Goal: Task Accomplishment & Management: Use online tool/utility

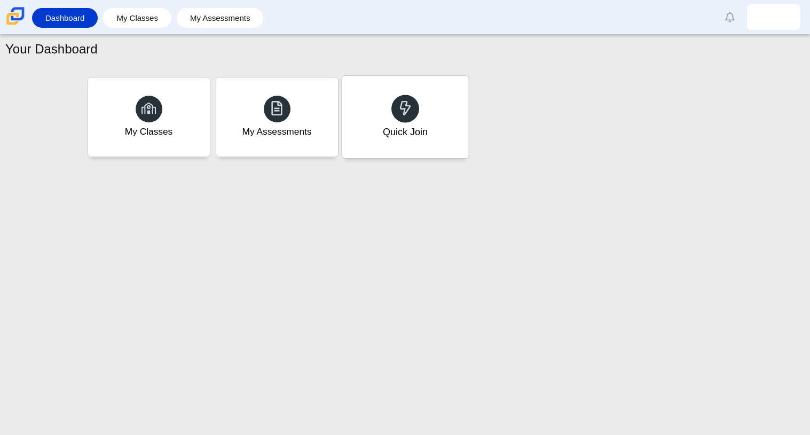
click at [390, 129] on div "Quick Join" at bounding box center [404, 132] width 45 height 14
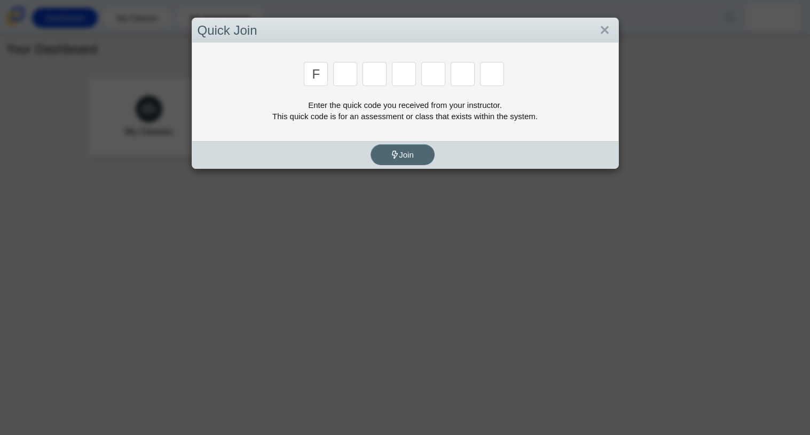
type input "F"
click at [352, 81] on input "Enter Access Code Digit 2" at bounding box center [345, 74] width 24 height 24
click at [352, 76] on input "Enter Access Code Digit 2" at bounding box center [345, 74] width 24 height 24
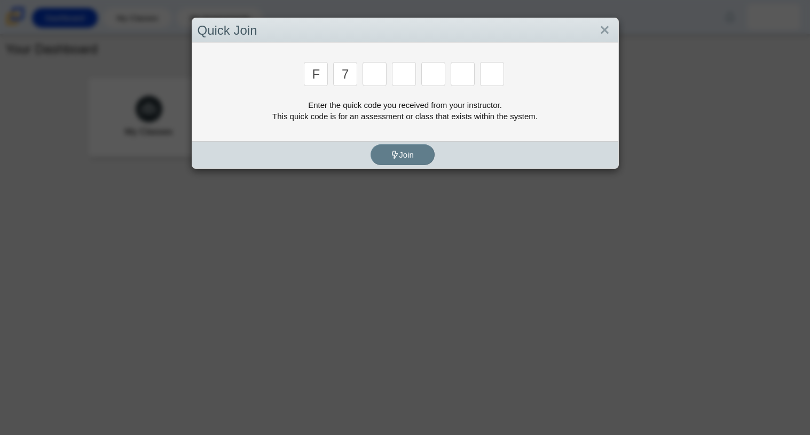
type input "7"
type input "M"
type input "C"
type input "H"
type input "W"
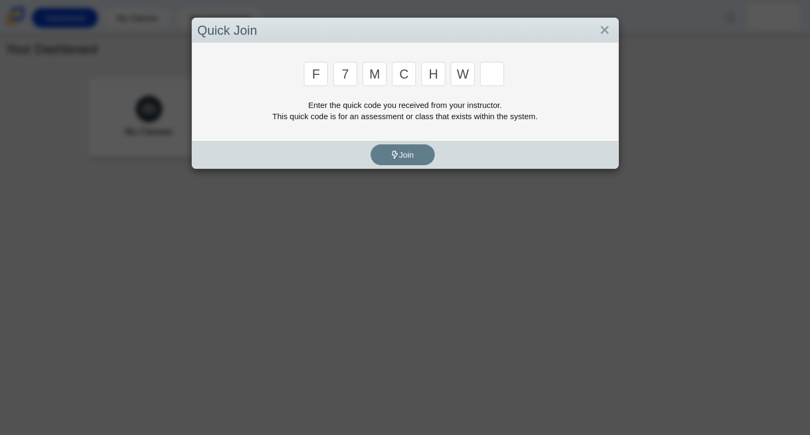
type input "K"
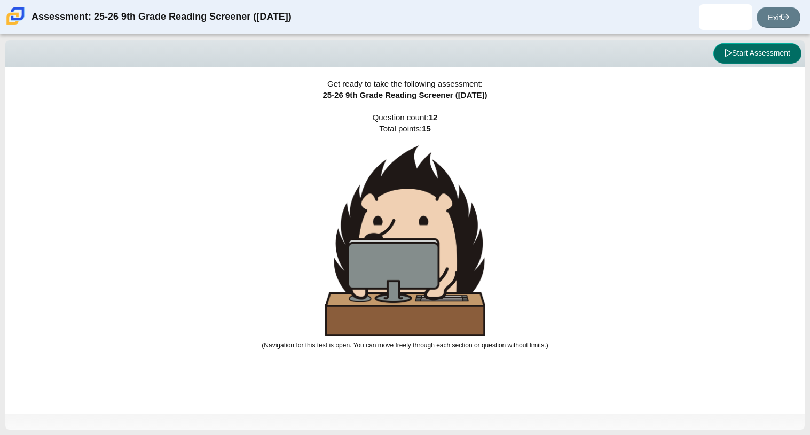
click at [742, 48] on button "Start Assessment" at bounding box center [758, 53] width 88 height 20
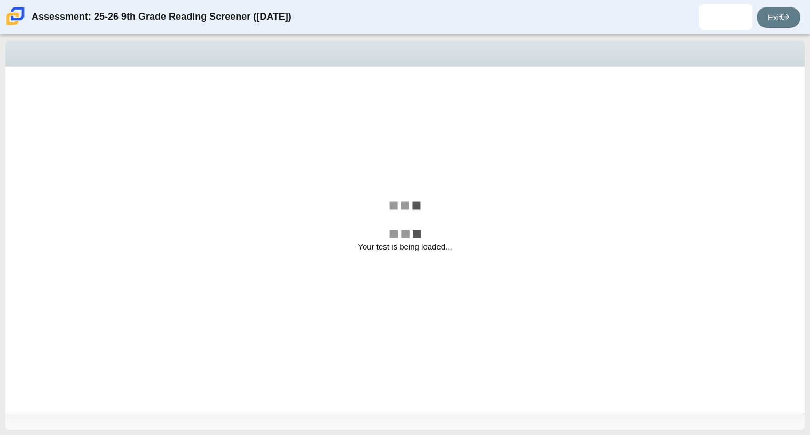
select select "ccc5b315-3c7c-471c-bf90-f22c8299c798"
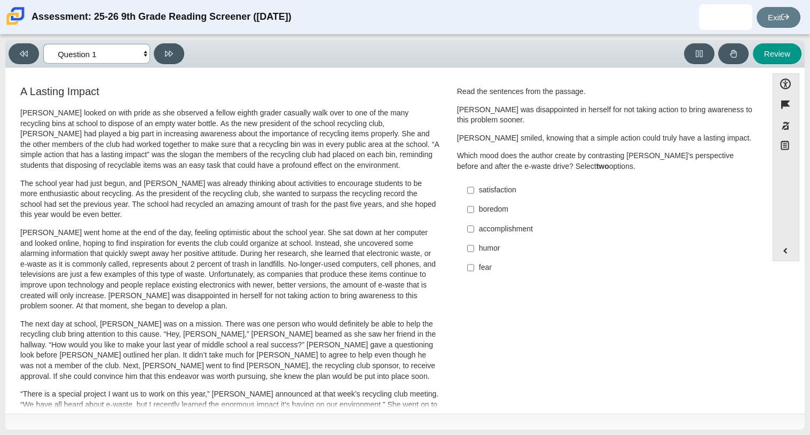
click at [115, 46] on select "Questions Question 1 Question 2 Question 3 Question 4 Question 5 Question 6 Que…" at bounding box center [96, 54] width 107 height 20
click at [224, 60] on div "Review" at bounding box center [496, 53] width 614 height 21
click at [80, 270] on p "Scarlett went home at the end of the day, feeling optimistic about the school y…" at bounding box center [229, 270] width 419 height 84
click at [471, 224] on label "accomplishment accomplishment" at bounding box center [606, 228] width 293 height 19
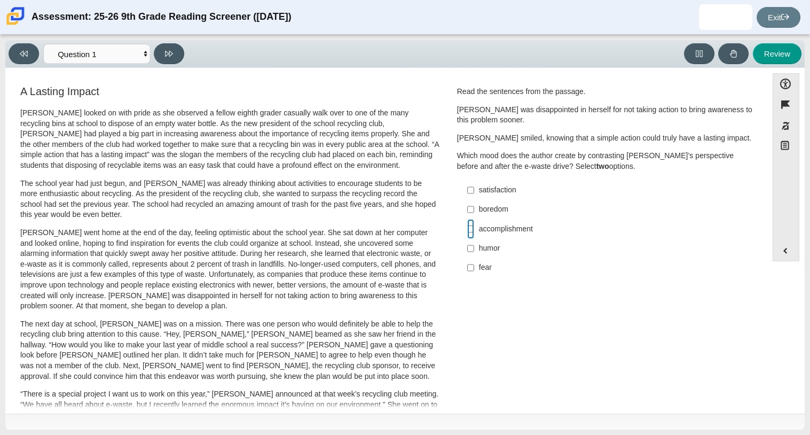
click at [471, 224] on input "accomplishment accomplishment" at bounding box center [470, 228] width 7 height 19
checkbox input "true"
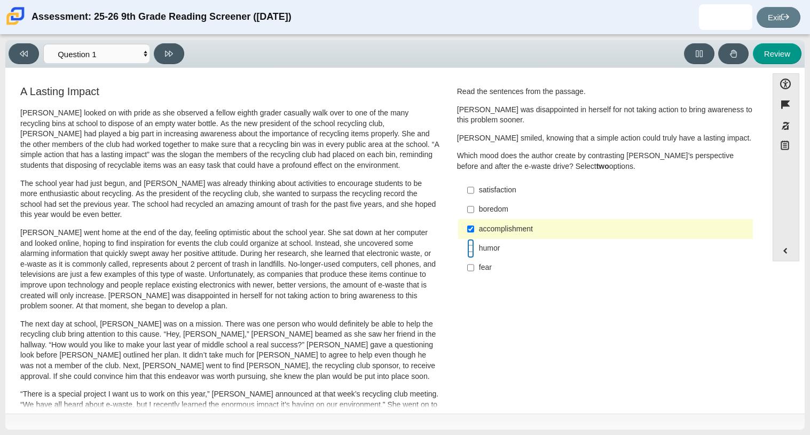
click at [467, 246] on input "humor humor" at bounding box center [470, 248] width 7 height 19
checkbox input "true"
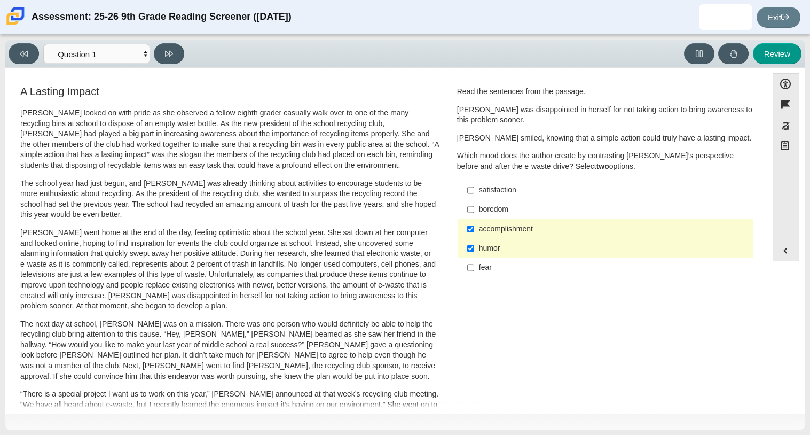
click at [174, 41] on div "Viewing Question 1 of 12 in Pacing Mode Questions Question 1 Question 2 Questio…" at bounding box center [405, 54] width 800 height 28
click at [170, 51] on icon at bounding box center [169, 54] width 8 height 6
select select "0ff64528-ffd7-428d-b192-babfaadd44e8"
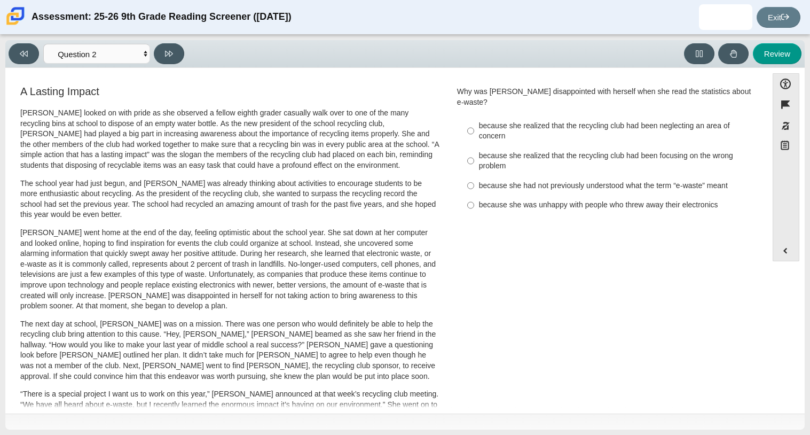
click at [523, 161] on div "because she realized that the recycling club had been focusing on the wrong pro…" at bounding box center [614, 161] width 270 height 21
click at [474, 161] on input "because she realized that the recycling club had been focusing on the wrong pro…" at bounding box center [470, 161] width 7 height 30
radio input "true"
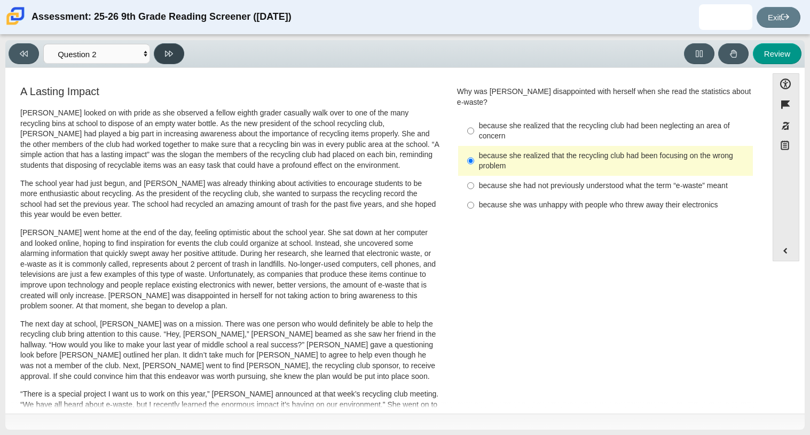
click at [169, 50] on icon at bounding box center [169, 54] width 8 height 8
select select "7ce3d843-6974-4858-901c-1ff39630e843"
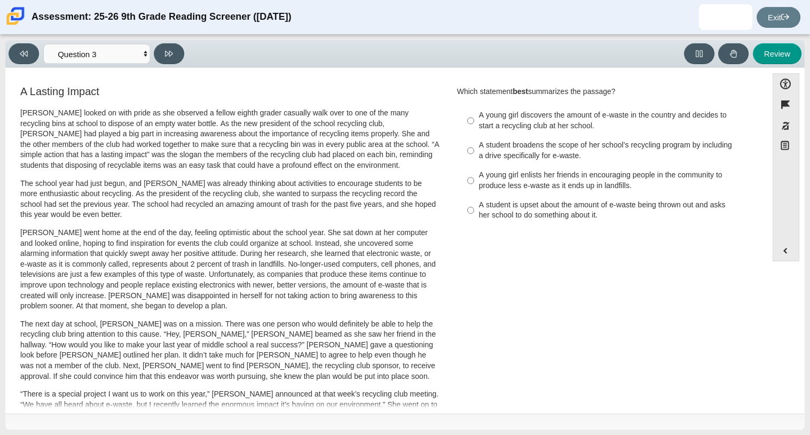
click at [809, 285] on div "Viewing Question 3 of 12 in Pacing Mode Questions Question 1 Question 2 Questio…" at bounding box center [405, 235] width 810 height 400
click at [515, 264] on div "A Lasting Impact Scarlett looked on with pride as she observed a fellow eighth …" at bounding box center [387, 385] width 752 height 602
drag, startPoint x: 476, startPoint y: 119, endPoint x: 473, endPoint y: 107, distance: 12.7
click at [473, 107] on label "A young girl discovers the amount of e-waste in the country and decides to star…" at bounding box center [606, 121] width 293 height 30
click at [473, 107] on input "A young girl discovers the amount of e-waste in the country and decides to star…" at bounding box center [470, 121] width 7 height 30
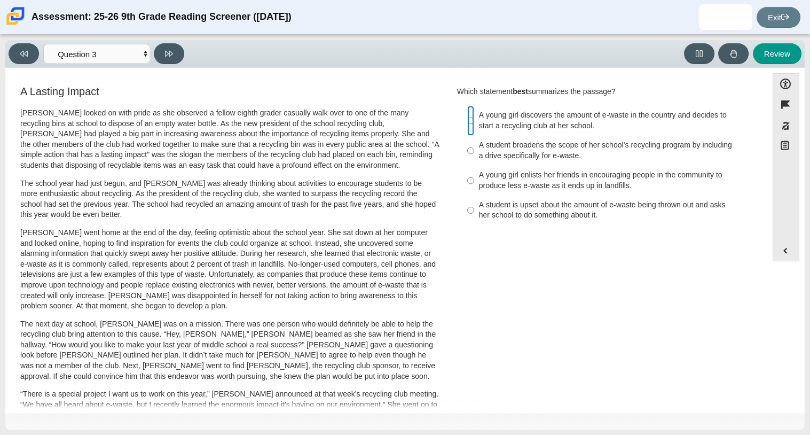
radio input "true"
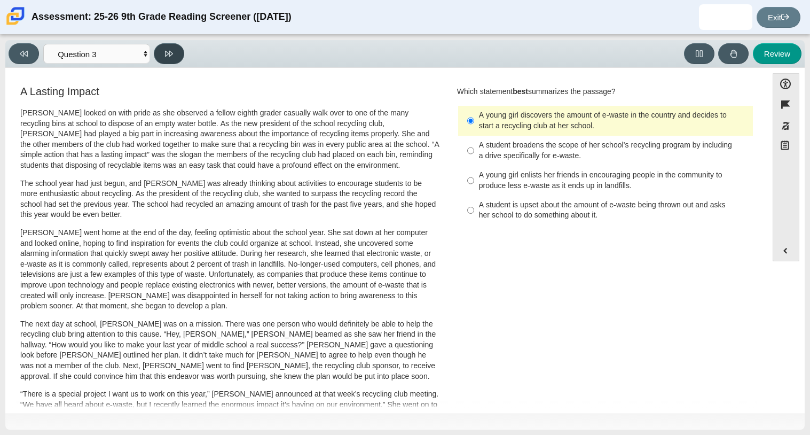
click at [174, 52] on button at bounding box center [169, 53] width 30 height 21
select select "ca9ea0f1-49c5-4bd1-83b0-472c18652b42"
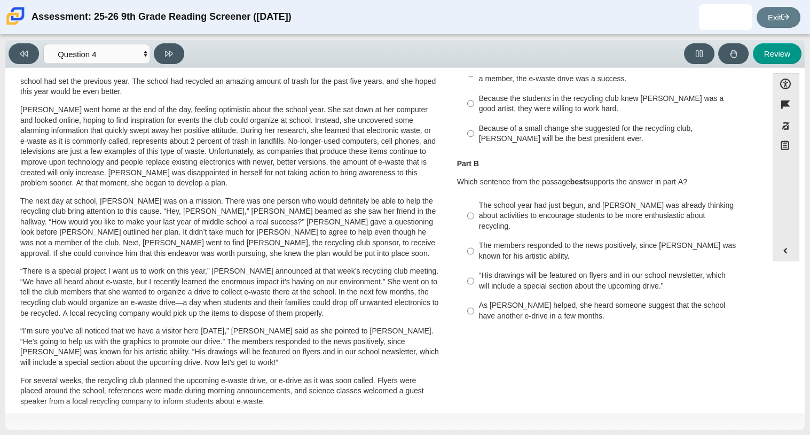
scroll to position [132, 0]
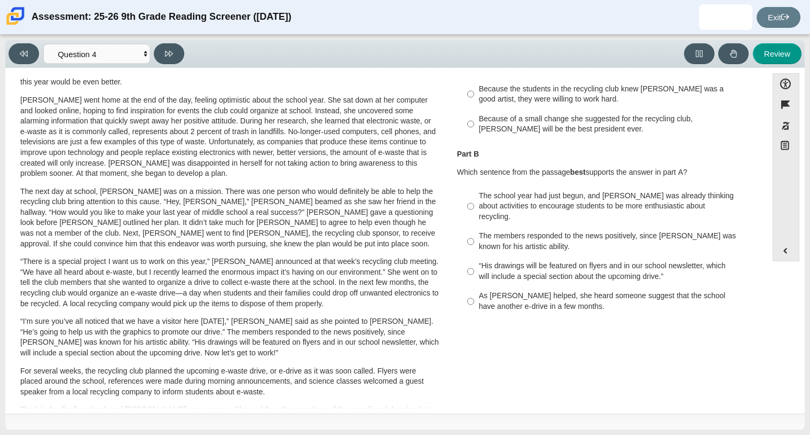
click at [529, 263] on div "“His drawings will be featured on flyers and in our school newsletter, which wi…" at bounding box center [614, 271] width 270 height 21
click at [474, 263] on input "“His drawings will be featured on flyers and in our school newsletter, which wi…" at bounding box center [470, 271] width 7 height 30
radio input "true"
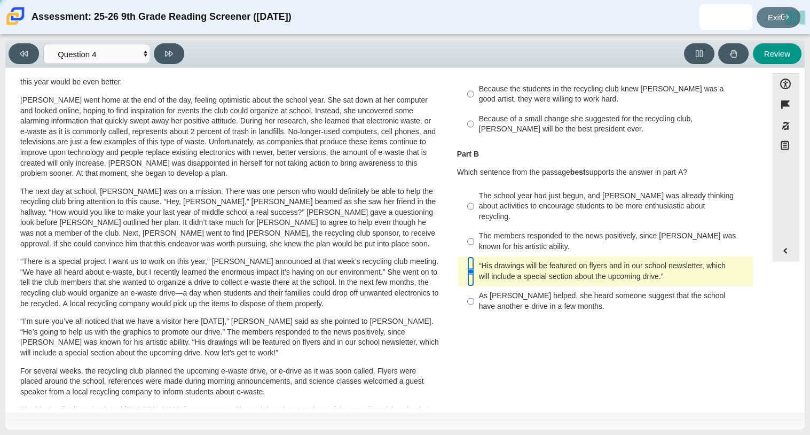
scroll to position [0, 0]
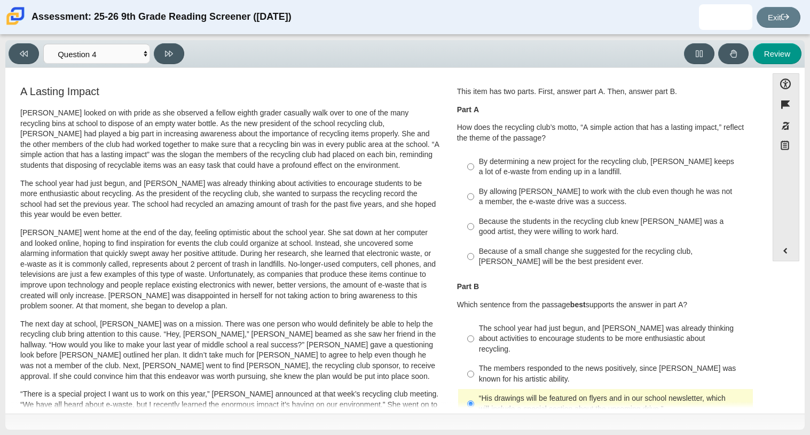
click at [517, 208] on label "By allowing Juan Carlos to work with the club even though he was not a member, …" at bounding box center [606, 197] width 293 height 30
click at [474, 208] on input "By allowing Juan Carlos to work with the club even though he was not a member, …" at bounding box center [470, 197] width 7 height 30
radio input "true"
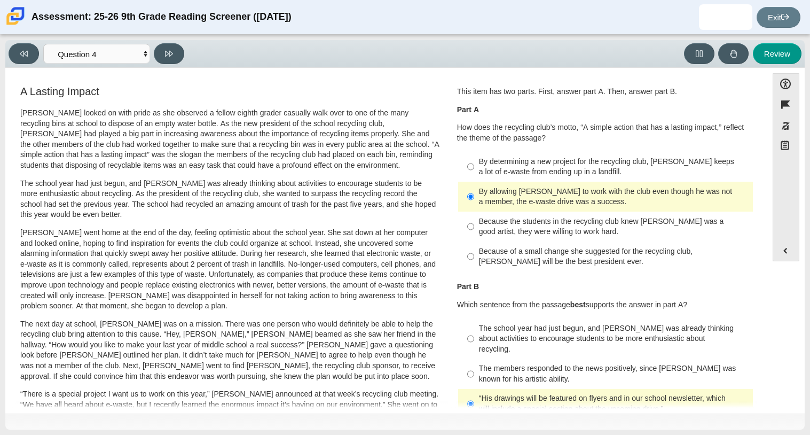
click at [502, 232] on div "Because the students in the recycling club knew Juan Carlos was a good artist, …" at bounding box center [614, 226] width 270 height 21
click at [474, 232] on input "Because the students in the recycling club knew Juan Carlos was a good artist, …" at bounding box center [470, 227] width 7 height 30
radio input "true"
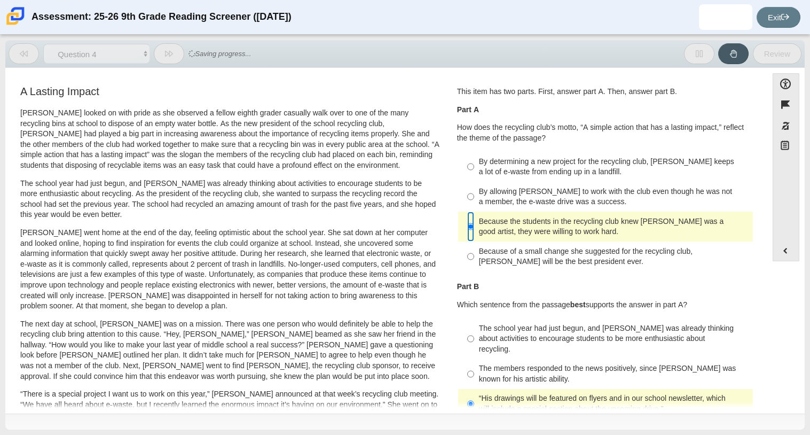
scroll to position [285, 0]
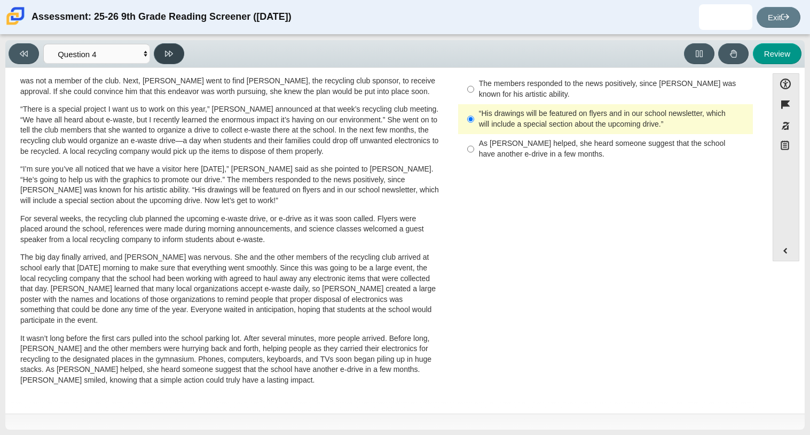
click at [159, 51] on button at bounding box center [169, 53] width 30 height 21
select select "e41f1a79-e29f-4095-8030-a53364015bed"
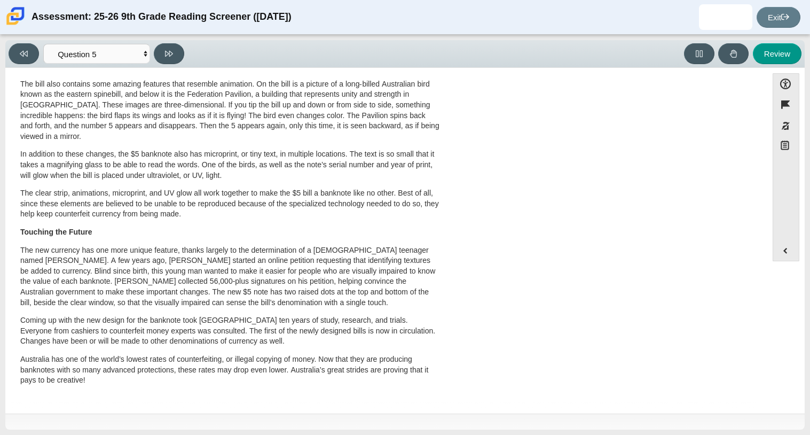
scroll to position [0, 0]
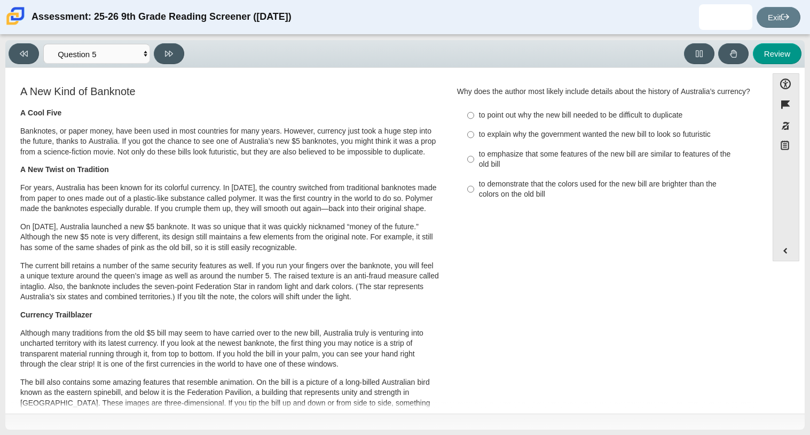
click at [573, 140] on div "to explain why the government wanted the new bill to look so futuristic" at bounding box center [614, 134] width 270 height 11
click at [474, 144] on input "to explain why the government wanted the new bill to look so futuristic to expl…" at bounding box center [470, 134] width 7 height 19
radio input "true"
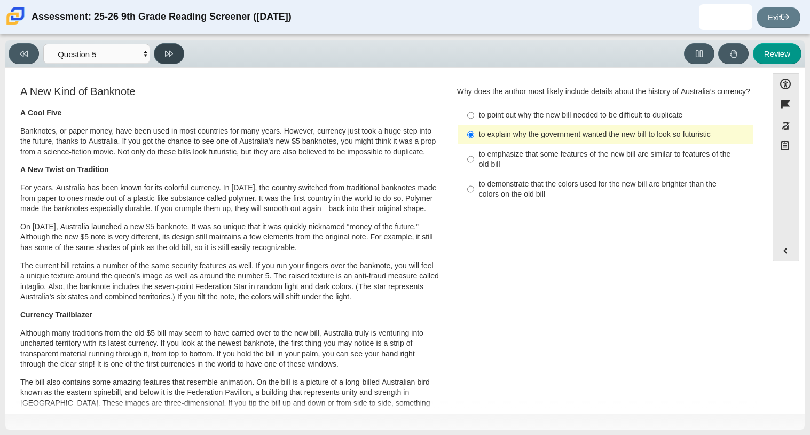
click at [171, 45] on button at bounding box center [169, 53] width 30 height 21
select select "69146e31-7b3d-4a3e-9ce6-f30c24342ae0"
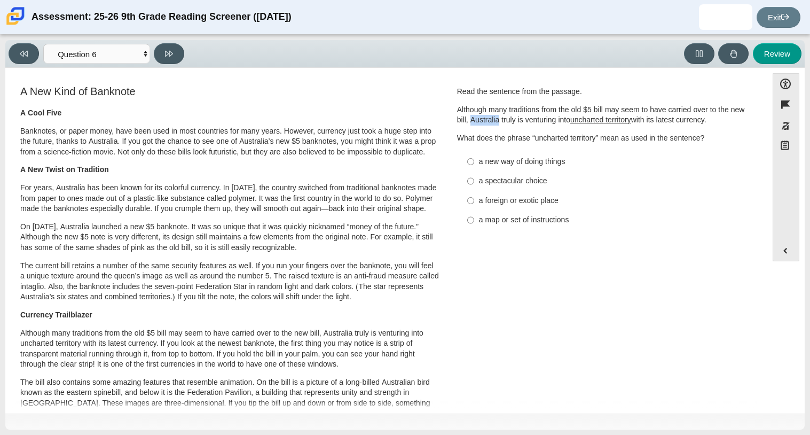
scroll to position [223, 0]
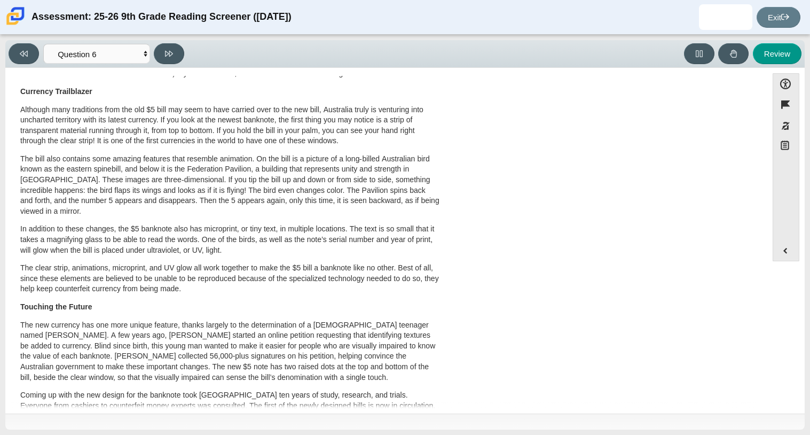
click at [580, 174] on div "A New Kind of Banknote A Cool Five Banknotes, or paper money, have been used in…" at bounding box center [387, 168] width 752 height 615
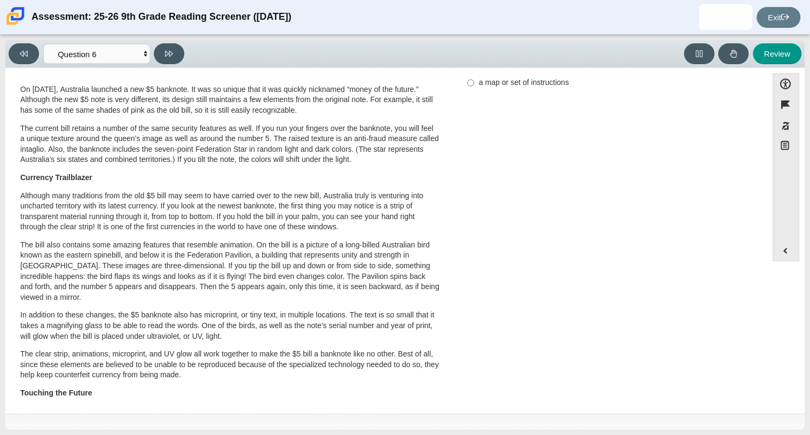
scroll to position [0, 0]
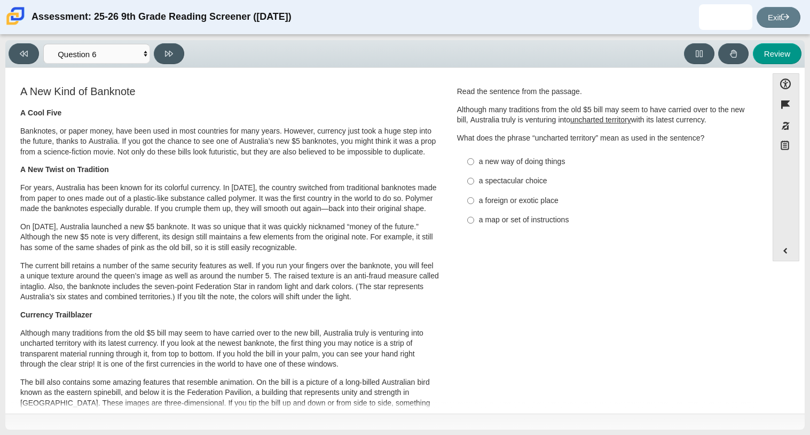
click at [522, 180] on div "a spectacular choice" at bounding box center [614, 181] width 270 height 11
click at [474, 180] on input "a spectacular choice a spectacular choice" at bounding box center [470, 180] width 7 height 19
radio input "true"
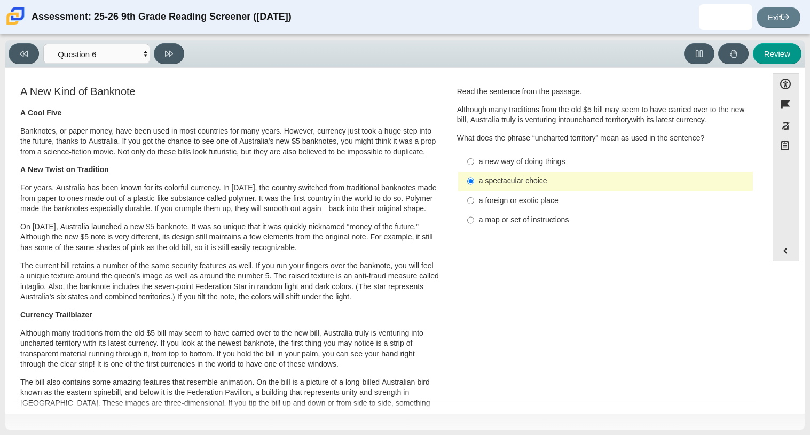
click at [504, 153] on label "a new way of doing things a new way of doing things" at bounding box center [606, 161] width 293 height 19
click at [474, 153] on input "a new way of doing things a new way of doing things" at bounding box center [470, 161] width 7 height 19
radio input "true"
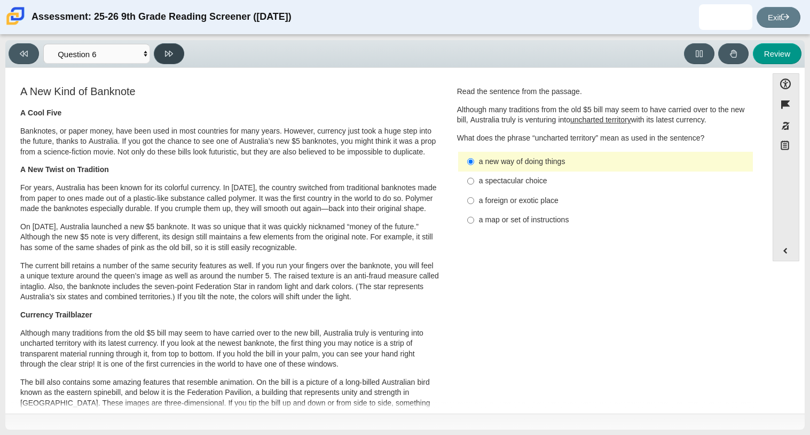
click at [168, 47] on button at bounding box center [169, 53] width 30 height 21
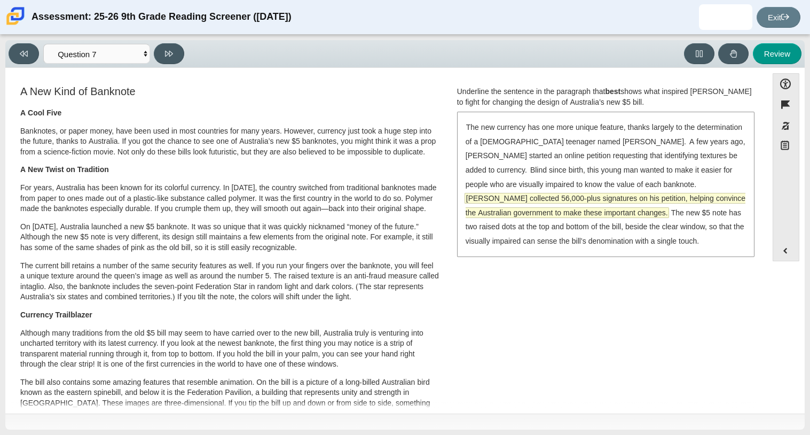
click at [522, 209] on span "McLeod collected 56,000-plus signatures on his petition, helping convince the A…" at bounding box center [606, 205] width 280 height 24
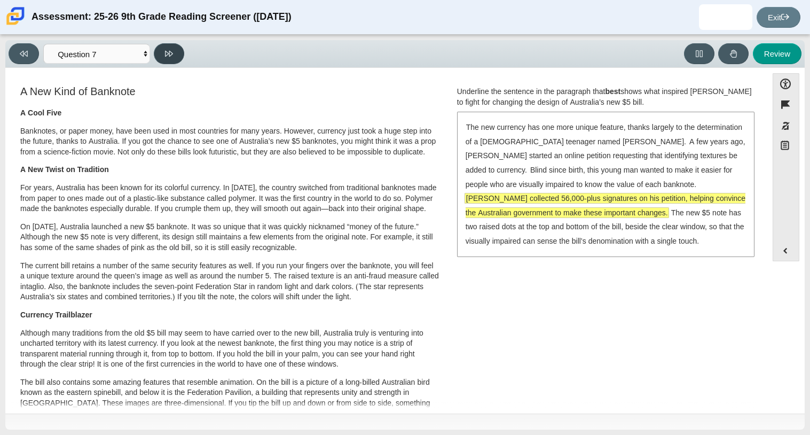
click at [175, 57] on button at bounding box center [169, 53] width 30 height 21
select select "ea8338c2-a6a3-418e-a305-2b963b54a290"
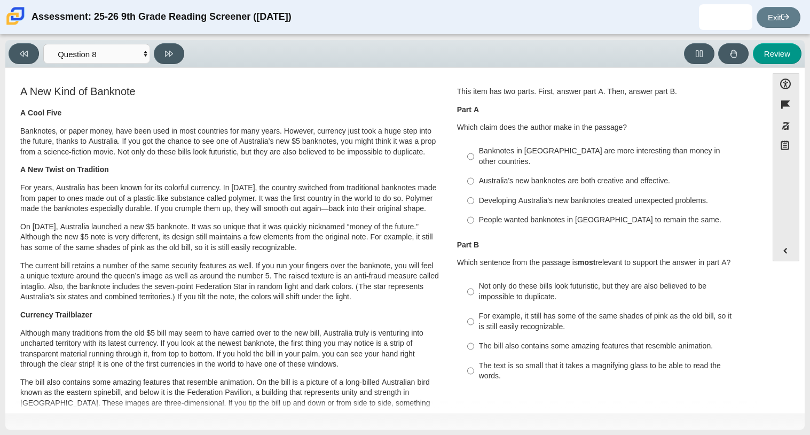
click at [614, 176] on div "Australia’s new banknotes are both creative and effective." at bounding box center [614, 181] width 270 height 11
click at [474, 171] on input "Australia’s new banknotes are both creative and effective. Australia’s new bank…" at bounding box center [470, 180] width 7 height 19
radio input "true"
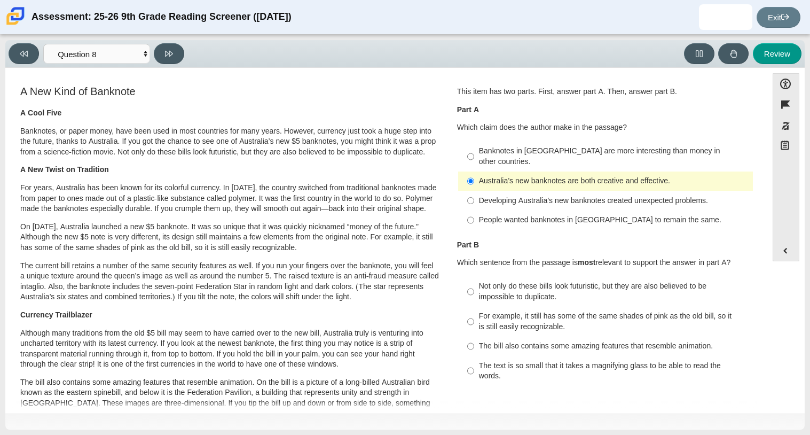
click at [554, 361] on div "The text is so small that it takes a magnifying glass to be able to read the wo…" at bounding box center [614, 371] width 270 height 21
click at [474, 356] on input "The text is so small that it takes a magnifying glass to be able to read the wo…" at bounding box center [470, 371] width 7 height 30
radio input "true"
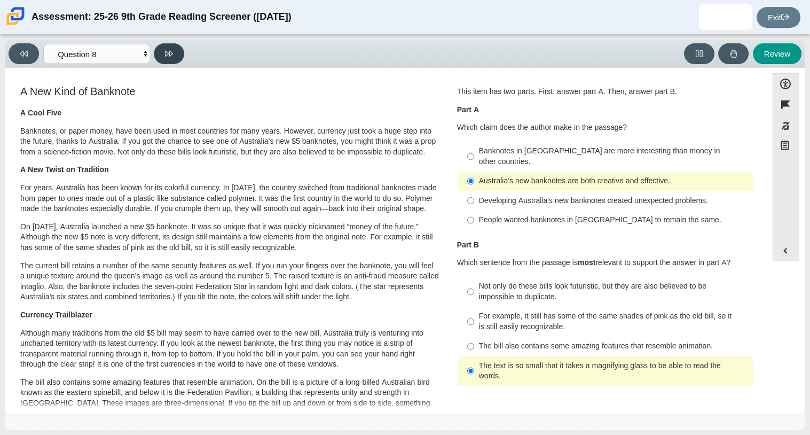
click at [162, 58] on button at bounding box center [169, 53] width 30 height 21
select select "89f058d6-b15c-4ef5-a4b3-fdaffb8868b6"
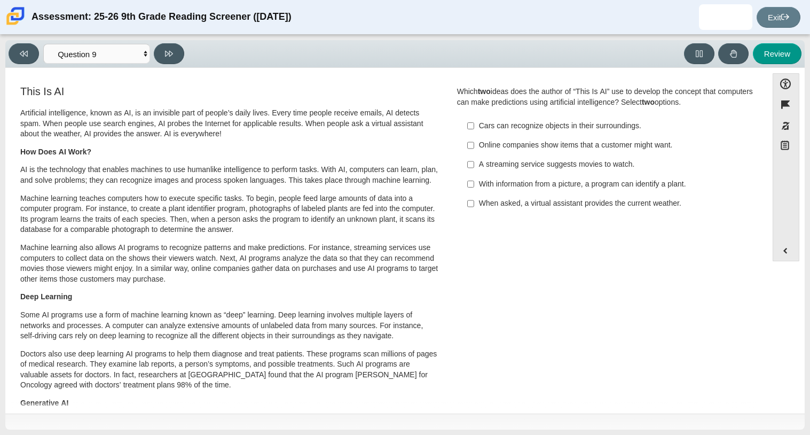
click at [503, 200] on div "When asked, a virtual assistant provides the current weather." at bounding box center [614, 203] width 270 height 11
click at [474, 200] on input "When asked, a virtual assistant provides the current weather. When asked, a vir…" at bounding box center [470, 203] width 7 height 19
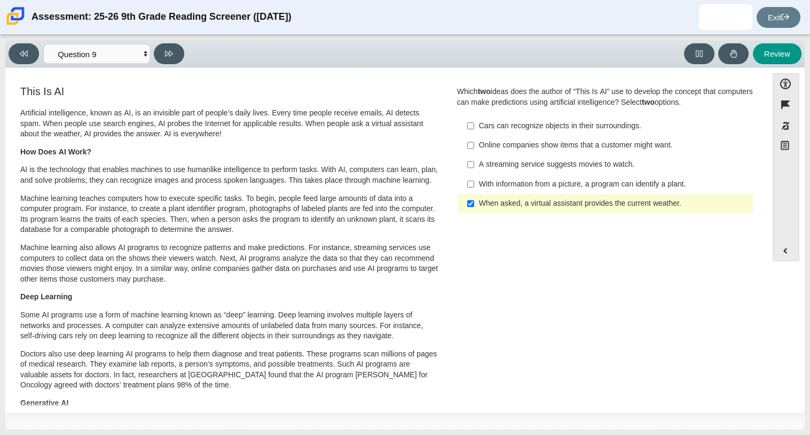
click at [503, 200] on div "When asked, a virtual assistant provides the current weather." at bounding box center [614, 203] width 270 height 11
click at [474, 200] on input "When asked, a virtual assistant provides the current weather. When asked, a vir…" at bounding box center [470, 203] width 7 height 19
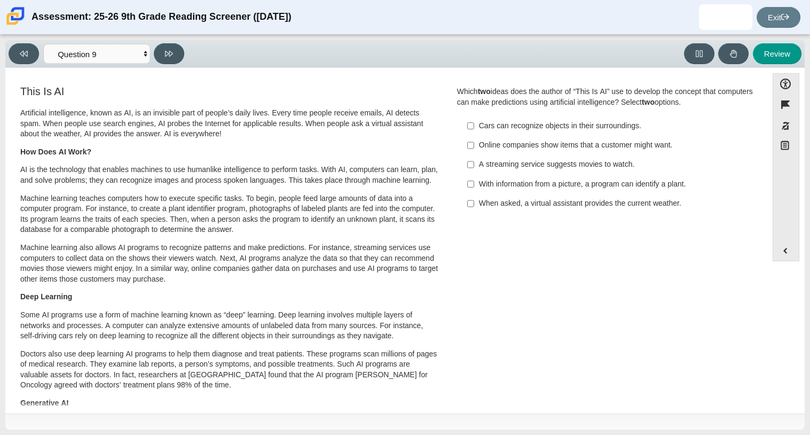
click at [503, 200] on div "When asked, a virtual assistant provides the current weather." at bounding box center [614, 203] width 270 height 11
click at [474, 200] on input "When asked, a virtual assistant provides the current weather. When asked, a vir…" at bounding box center [470, 203] width 7 height 19
checkbox input "true"
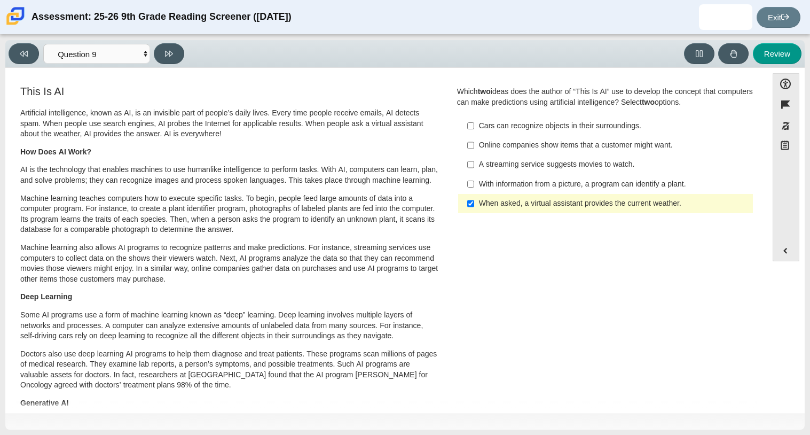
click at [480, 123] on div "Cars can recognize objects in their surroundings." at bounding box center [614, 126] width 270 height 11
click at [474, 123] on input "Cars can recognize objects in their surroundings. Cars can recognize objects in…" at bounding box center [470, 125] width 7 height 19
checkbox input "true"
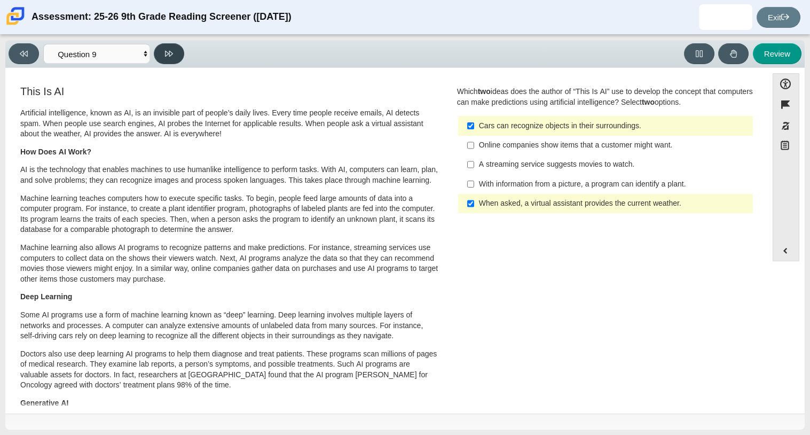
click at [173, 57] on button at bounding box center [169, 53] width 30 height 21
select select "cdf3c14e-a918-44d1-9b63-3db0fa81641e"
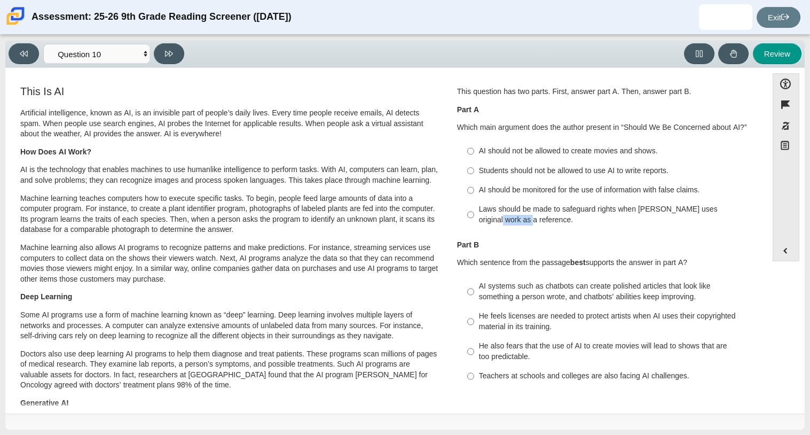
click at [479, 217] on div "Laws should be made to safeguard rights when AI uses original work as a referen…" at bounding box center [614, 214] width 270 height 21
click at [468, 215] on input "Laws should be made to safeguard rights when AI uses original work as a referen…" at bounding box center [470, 215] width 7 height 30
radio input "true"
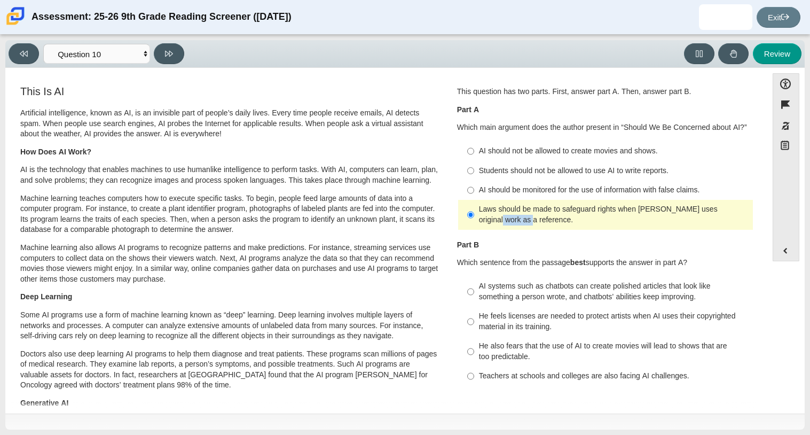
click at [460, 280] on label "AI systems such as chatbots can create polished articles that look like somethi…" at bounding box center [606, 292] width 293 height 30
click at [467, 280] on input "AI systems such as chatbots can create polished articles that look like somethi…" at bounding box center [470, 292] width 7 height 30
radio input "true"
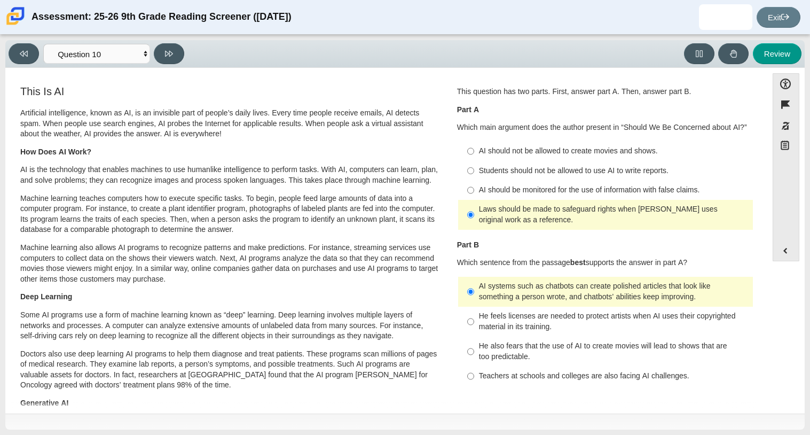
click at [449, 282] on div "Question 1 This question has two parts. First, answer part A. Then, answer part…" at bounding box center [605, 238] width 313 height 309
click at [163, 46] on button at bounding box center [169, 53] width 30 height 21
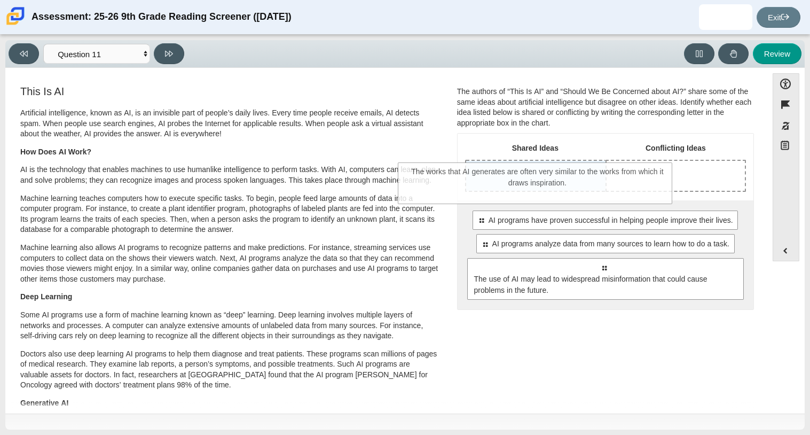
drag, startPoint x: 621, startPoint y: 318, endPoint x: 550, endPoint y: 173, distance: 162.4
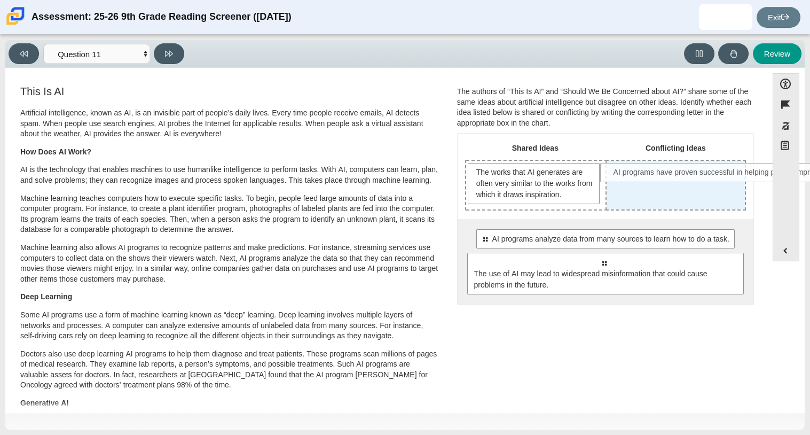
drag, startPoint x: 546, startPoint y: 247, endPoint x: 679, endPoint y: 181, distance: 148.4
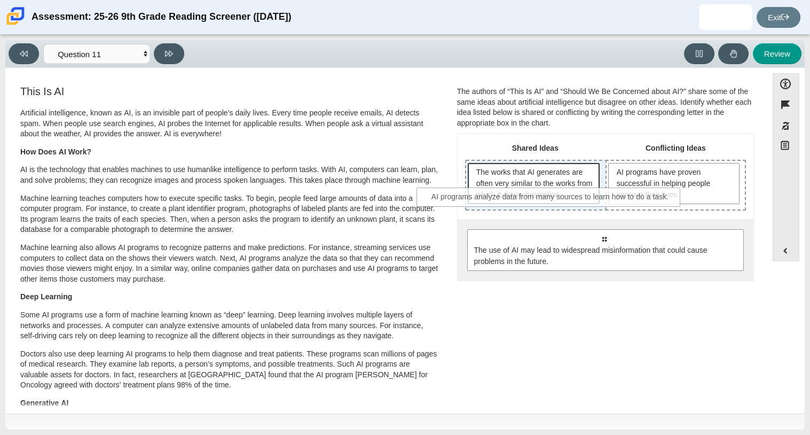
drag, startPoint x: 613, startPoint y: 236, endPoint x: 560, endPoint y: 196, distance: 66.7
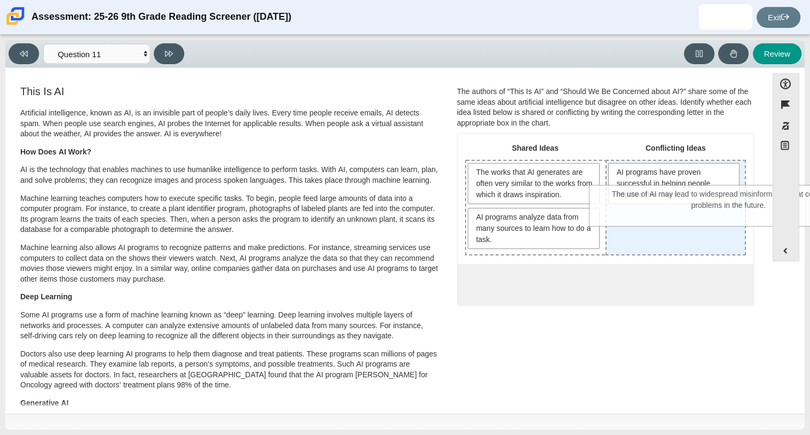
drag, startPoint x: 579, startPoint y: 309, endPoint x: 703, endPoint y: 220, distance: 152.8
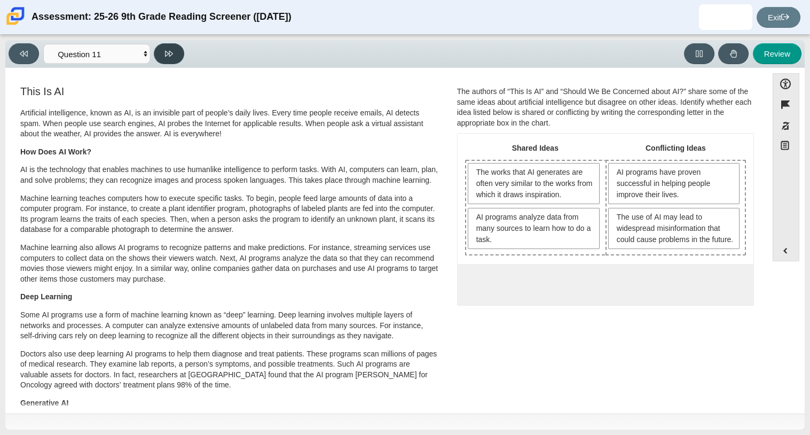
click at [173, 50] on icon at bounding box center [169, 54] width 8 height 8
select select "c3effed4-44ce-4a19-bd96-1787f34e9b4c"
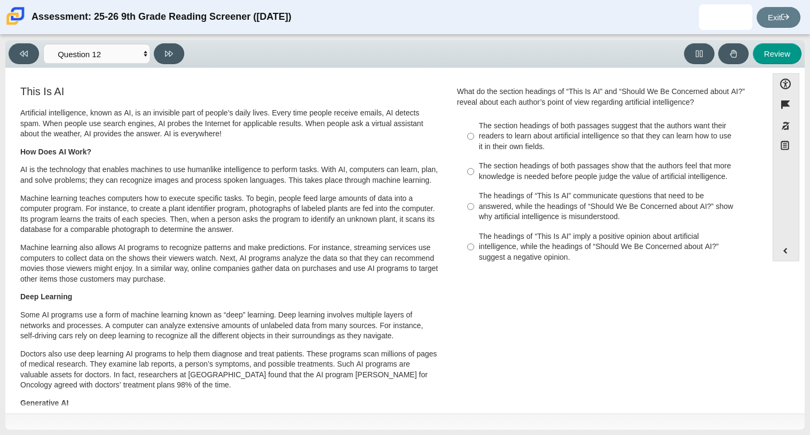
click at [555, 223] on label "The headings of “This Is AI” communicate questions that need to be answered, wh…" at bounding box center [606, 206] width 293 height 41
click at [474, 223] on input "The headings of “This Is AI” communicate questions that need to be answered, wh…" at bounding box center [470, 206] width 7 height 41
radio input "true"
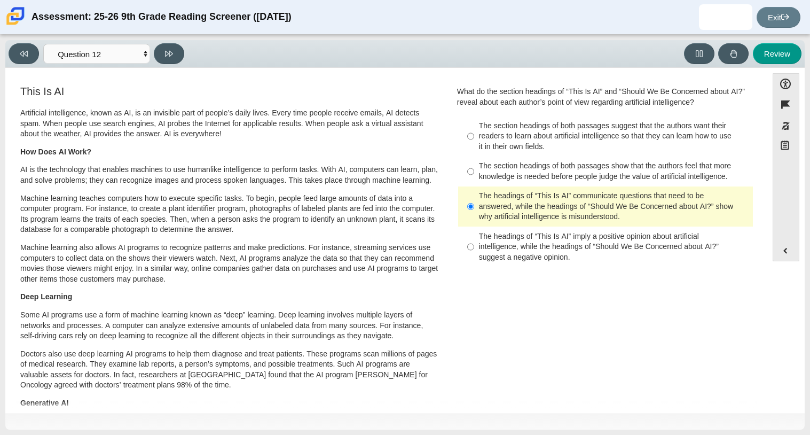
click at [574, 244] on div "The headings of “This Is AI” imply a positive opinion about artificial intellig…" at bounding box center [614, 247] width 270 height 32
click at [474, 244] on input "The headings of “This Is AI” imply a positive opinion about artificial intellig…" at bounding box center [470, 246] width 7 height 41
radio input "true"
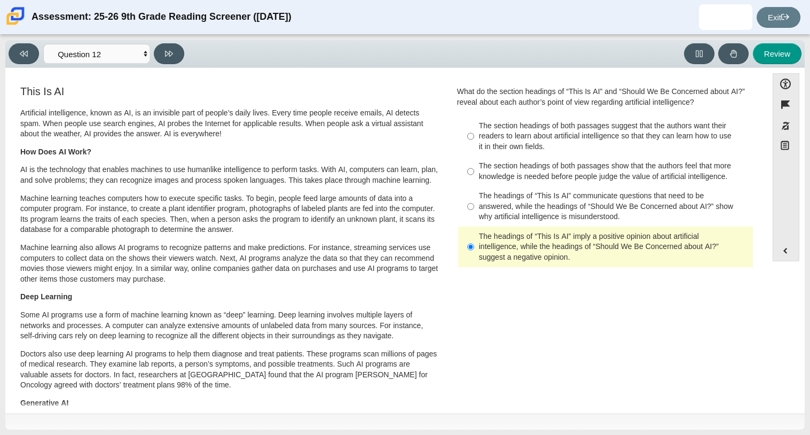
click at [159, 41] on div "Viewing Question 12 of 12 in Pacing Mode Questions Question 1 Question 2 Questi…" at bounding box center [405, 54] width 800 height 28
click at [159, 46] on button at bounding box center [169, 53] width 30 height 21
select select "review"
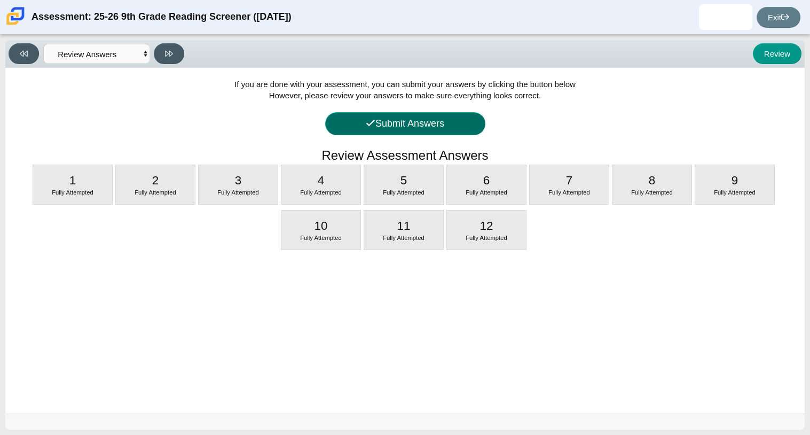
click at [375, 118] on button "Submit Answers" at bounding box center [405, 123] width 160 height 23
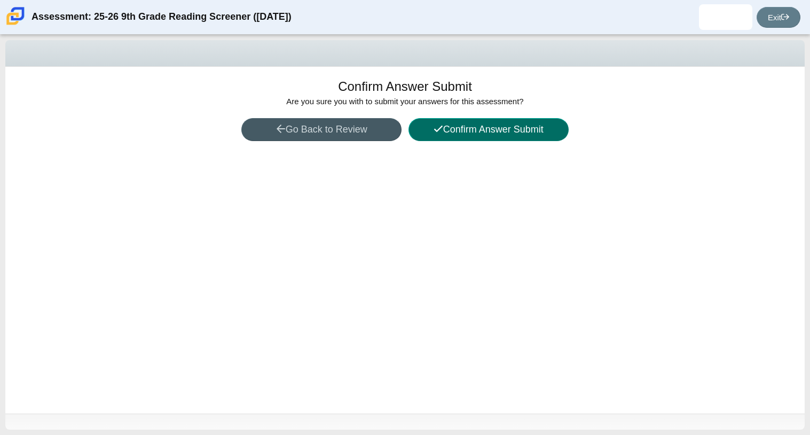
click at [445, 120] on button "Confirm Answer Submit" at bounding box center [489, 129] width 160 height 23
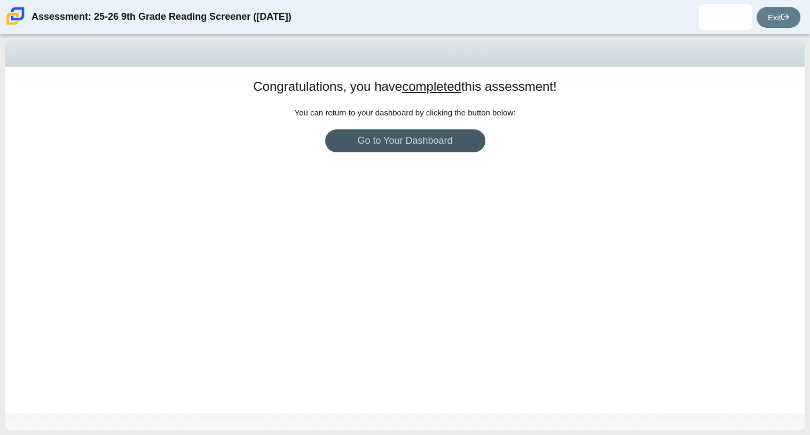
click at [392, 162] on div "Congratulations, you have completed this assessment! You can return to your das…" at bounding box center [405, 240] width 800 height 347
click at [775, 14] on link "Exit" at bounding box center [779, 17] width 44 height 21
